Goal: Transaction & Acquisition: Purchase product/service

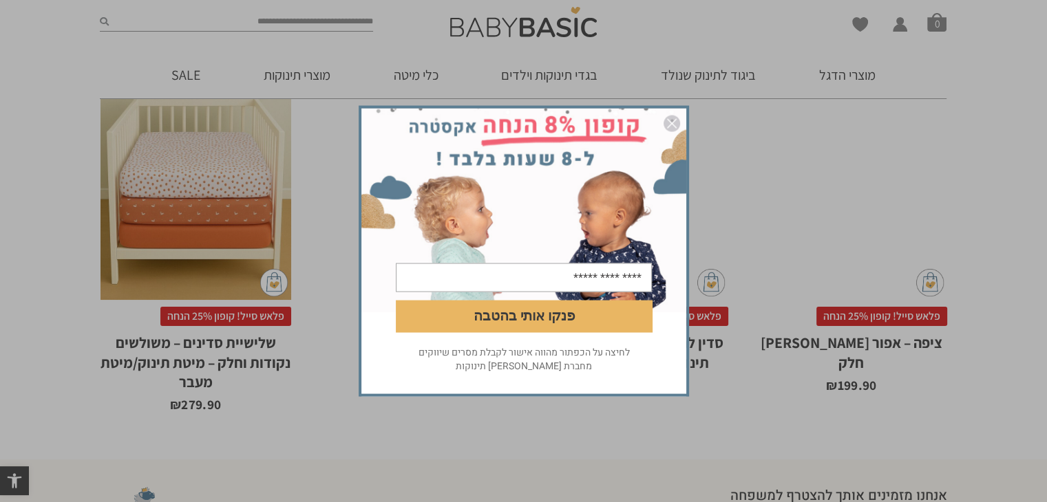
scroll to position [831, 0]
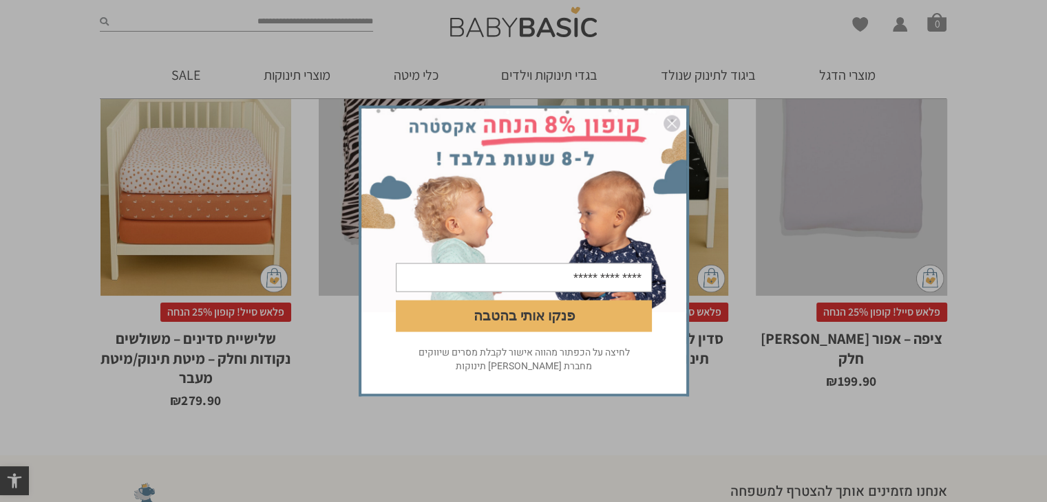
click at [669, 123] on img "סגור" at bounding box center [671, 124] width 17 height 17
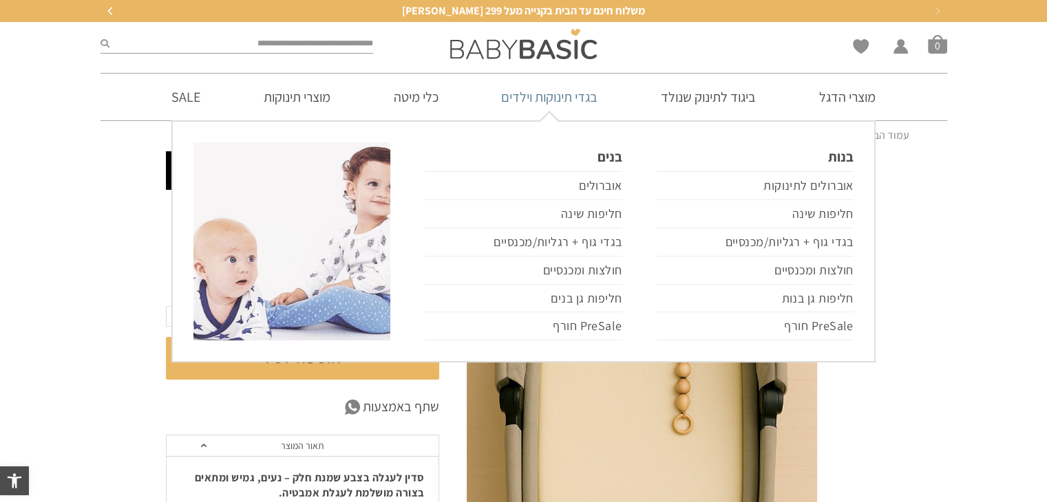
scroll to position [0, 0]
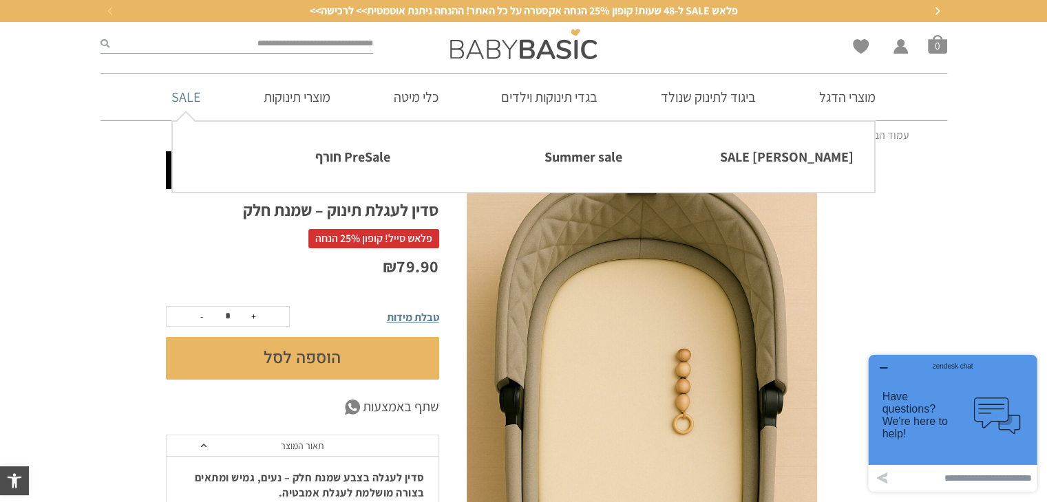
click at [190, 92] on link "SALE" at bounding box center [186, 97] width 70 height 47
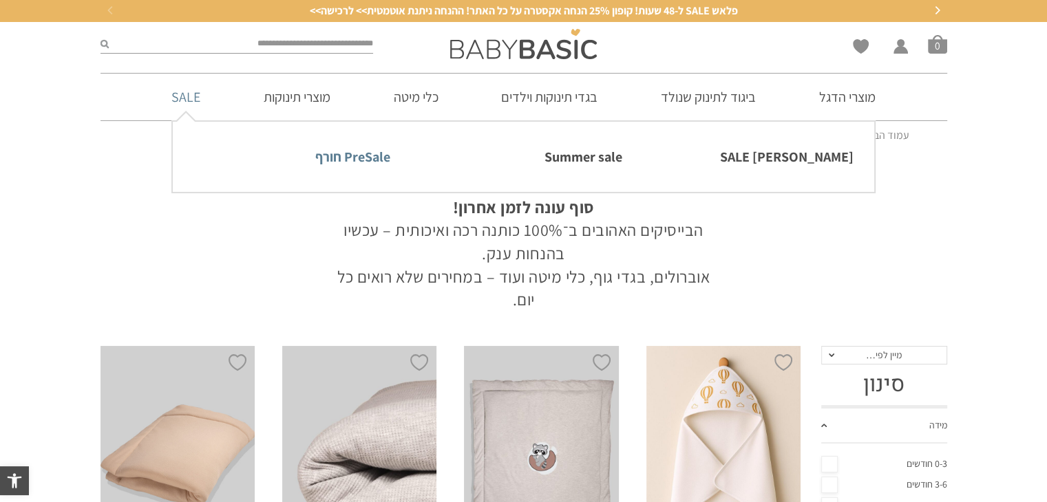
click at [370, 159] on link "PreSale חורף" at bounding box center [291, 156] width 197 height 29
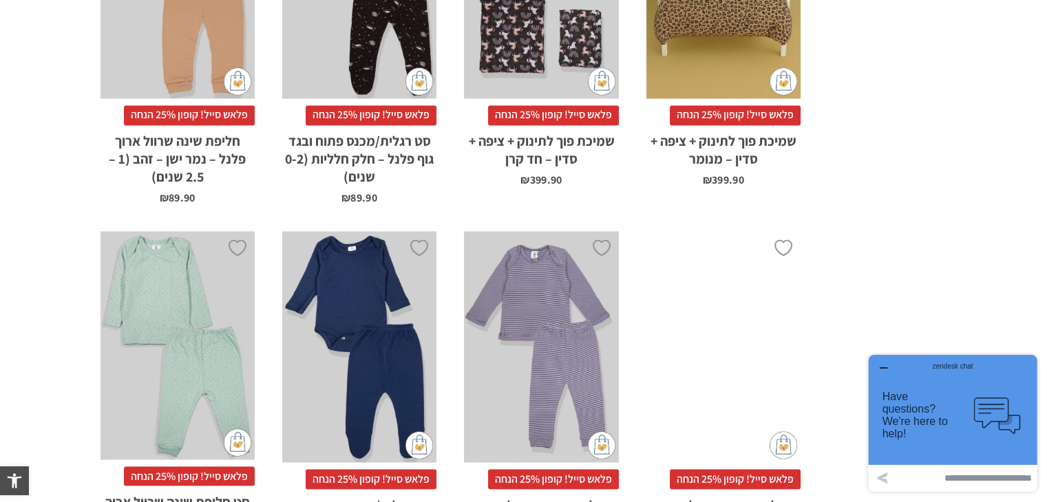
scroll to position [2557, 0]
